Goal: Task Accomplishment & Management: Use online tool/utility

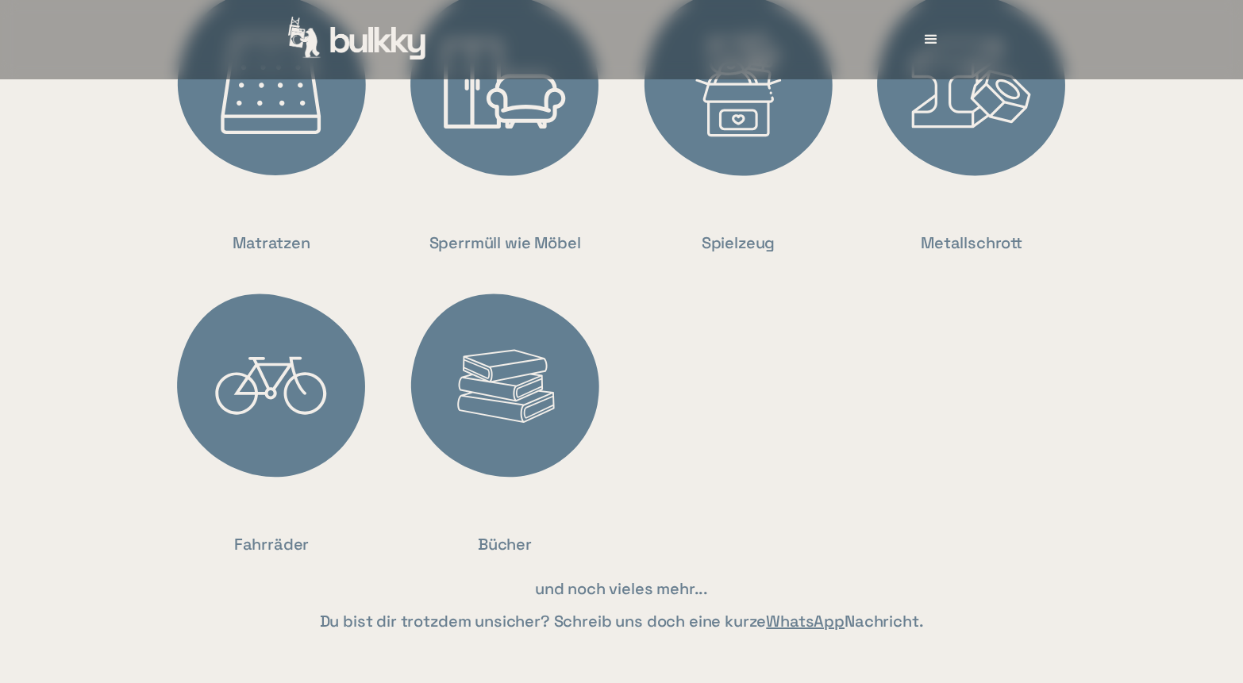
scroll to position [3333, 0]
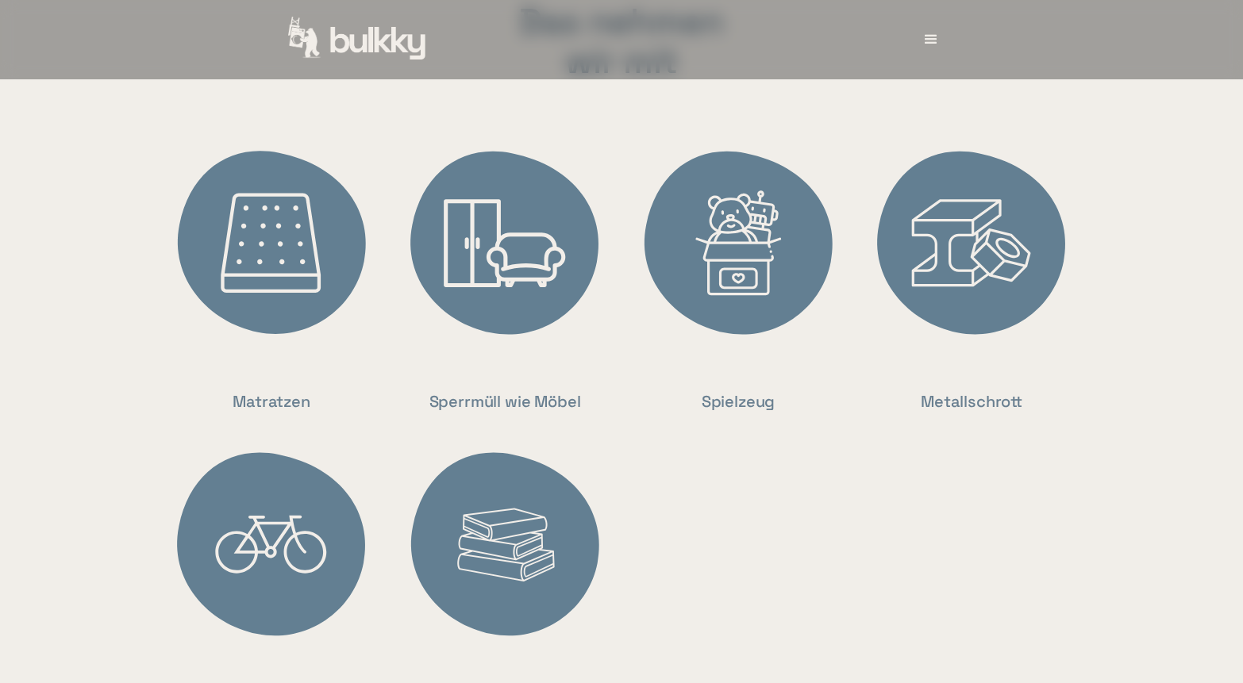
click at [956, 237] on img at bounding box center [971, 244] width 214 height 214
click at [963, 414] on div "Metallschrott" at bounding box center [972, 401] width 102 height 25
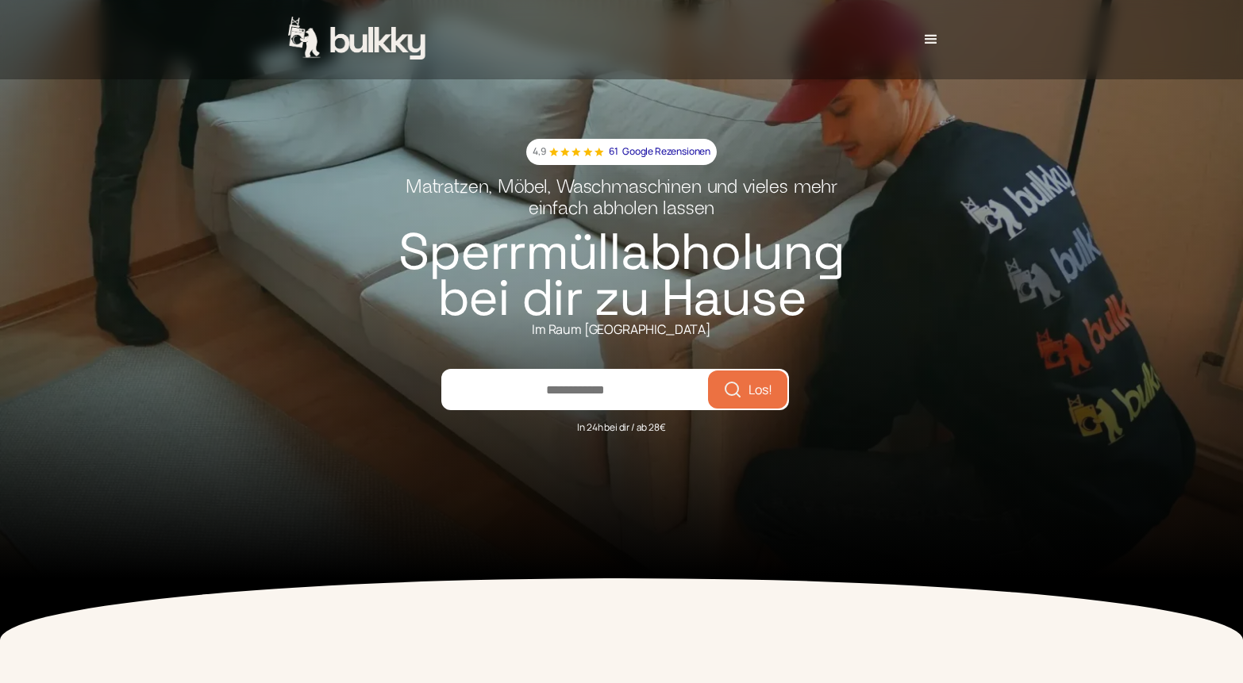
scroll to position [0, 0]
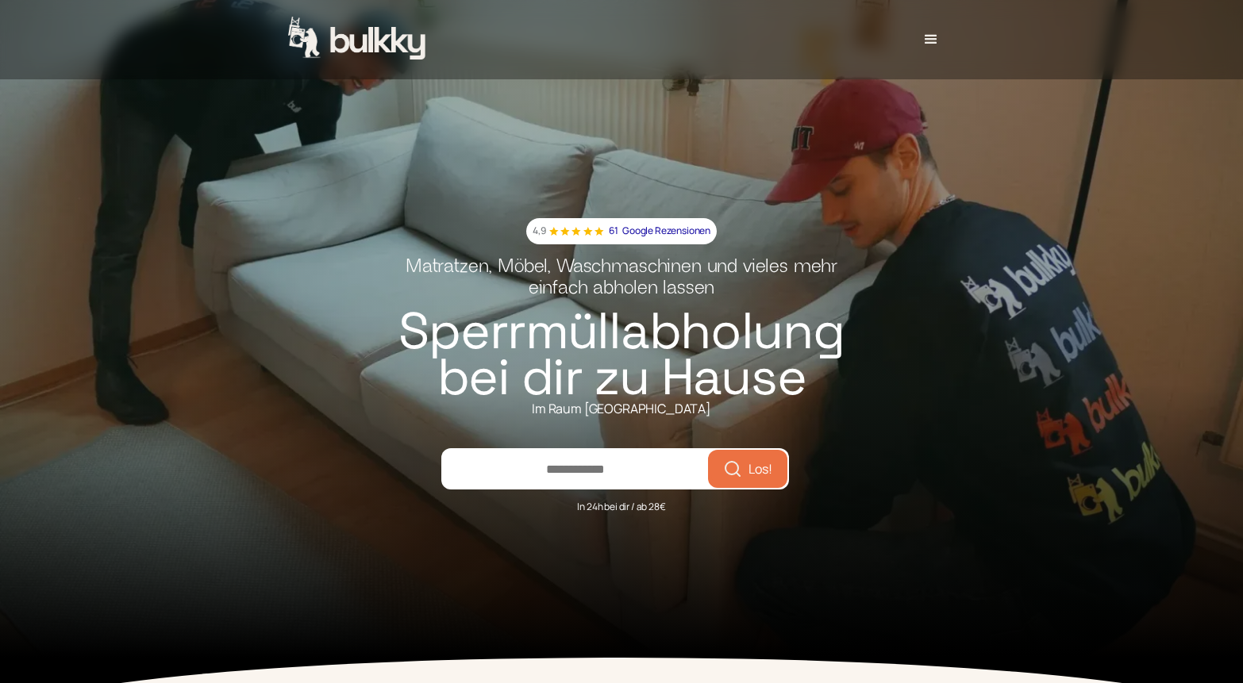
click at [498, 475] on input "number" at bounding box center [575, 469] width 265 height 38
type input "*****"
click at [745, 479] on button "Los!" at bounding box center [747, 469] width 73 height 32
